Goal: Task Accomplishment & Management: Manage account settings

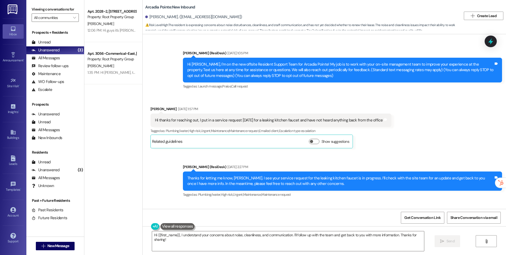
scroll to position [829, 0]
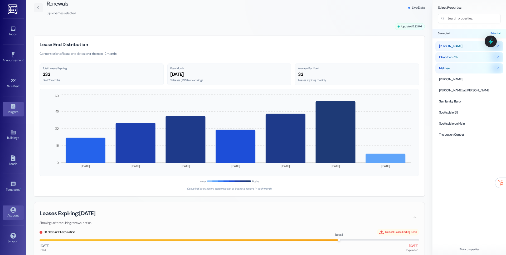
click at [15, 213] on div "Account" at bounding box center [13, 215] width 26 height 5
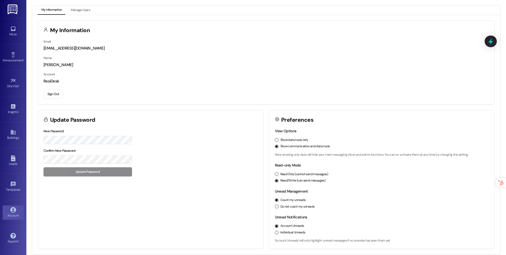
click at [50, 90] on button "Sign Out" at bounding box center [54, 94] width 20 height 9
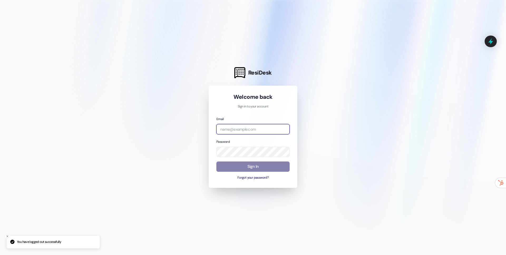
click at [286, 130] on input "email" at bounding box center [253, 129] width 73 height 10
click at [277, 130] on input "email" at bounding box center [253, 129] width 73 height 10
type input "[EMAIL_ADDRESS][DOMAIN_NAME]"
